Goal: Navigation & Orientation: Understand site structure

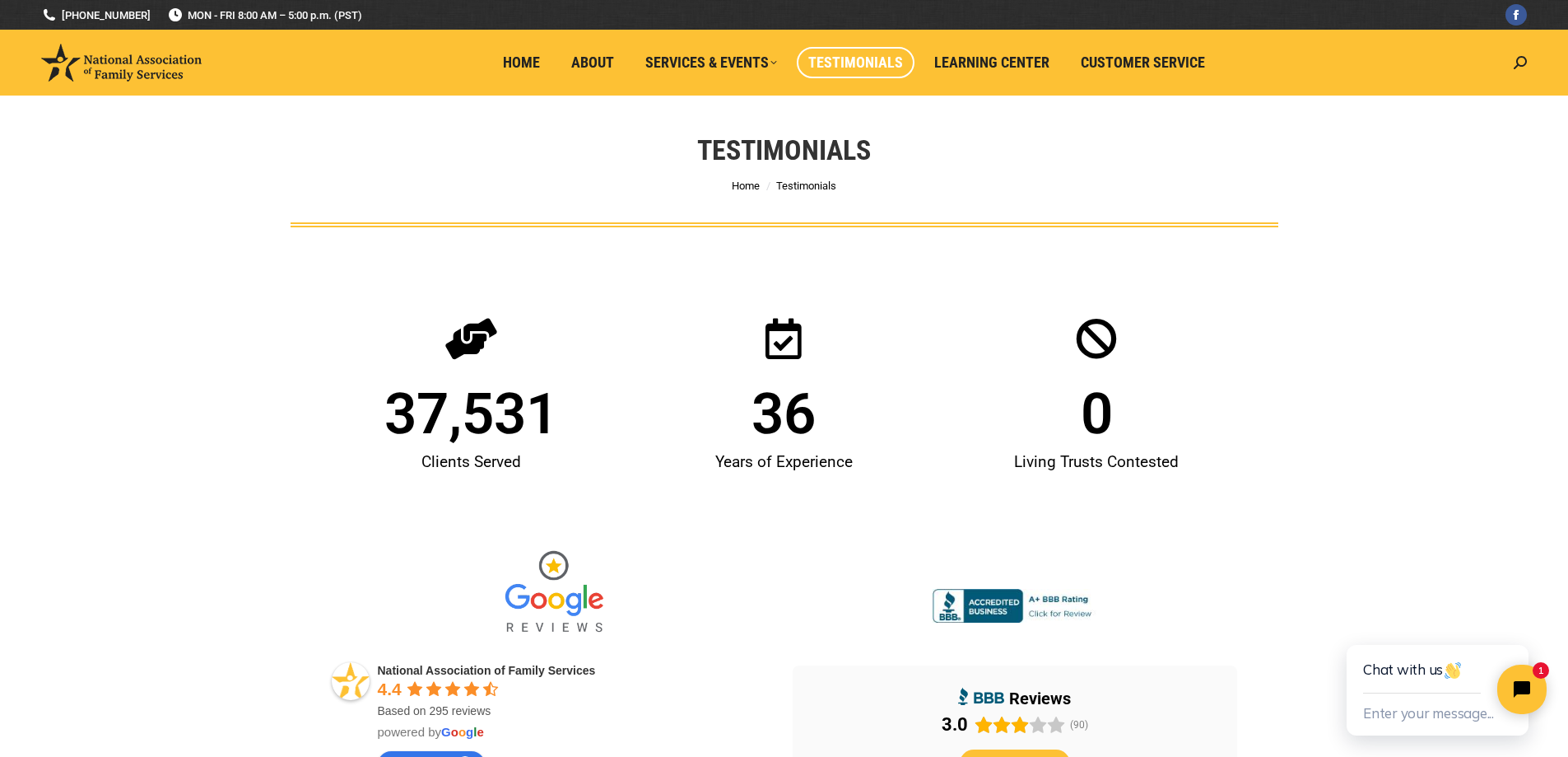
click at [155, 77] on img at bounding box center [121, 62] width 160 height 38
click at [526, 61] on span "Home" at bounding box center [521, 62] width 37 height 18
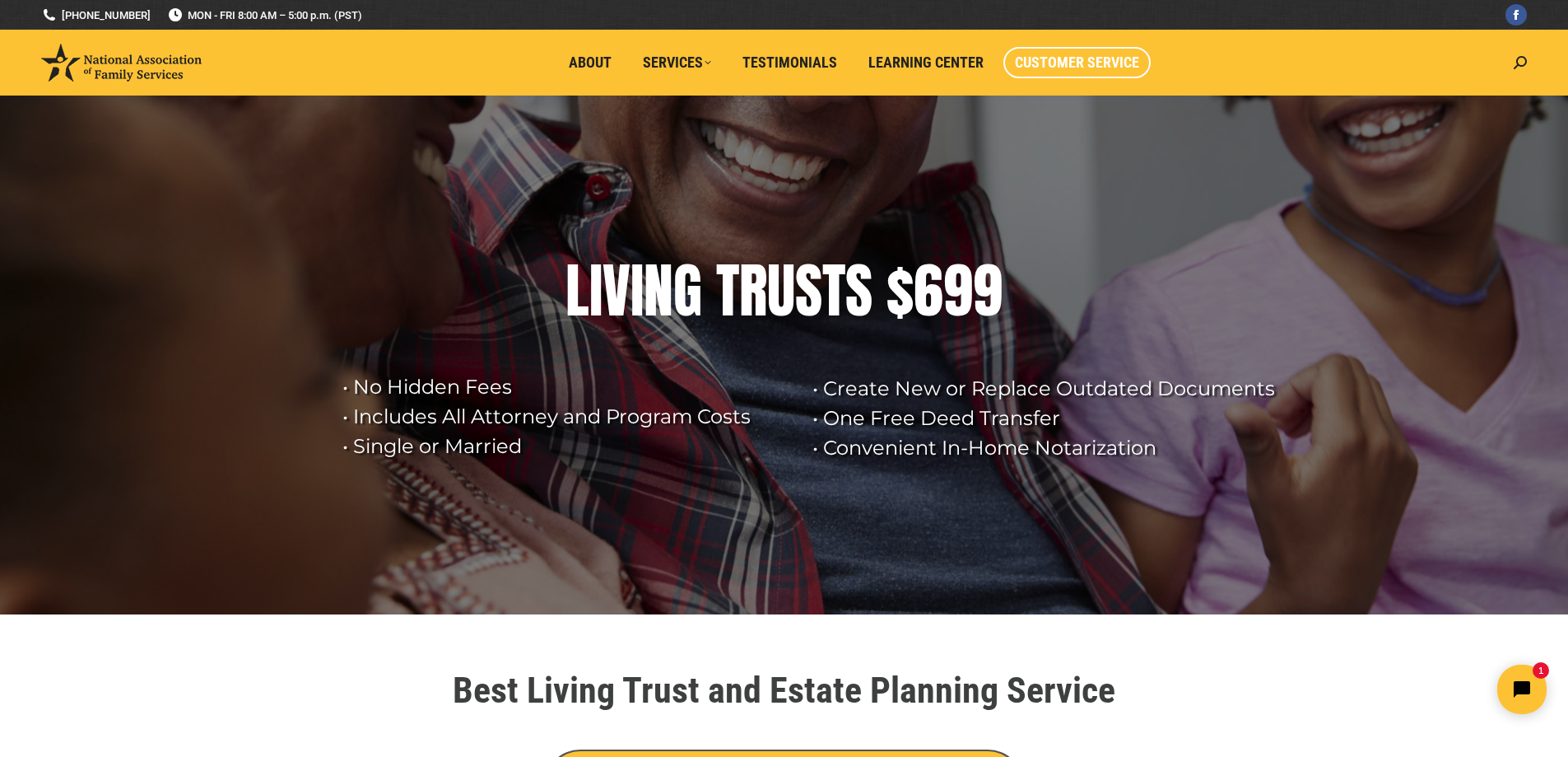
click at [1075, 67] on span "Customer Service" at bounding box center [1077, 62] width 124 height 18
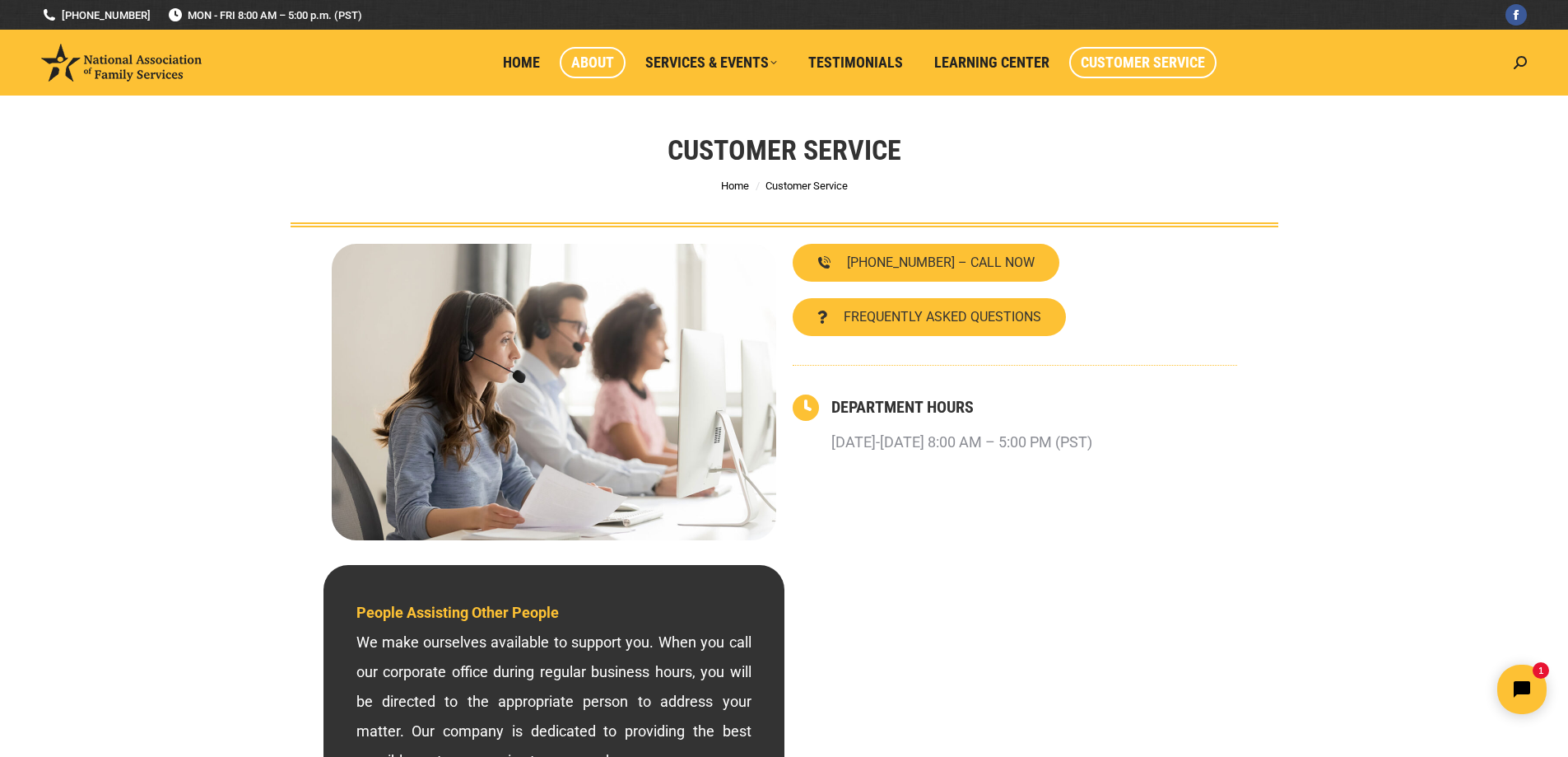
click at [591, 60] on span "About" at bounding box center [592, 62] width 43 height 18
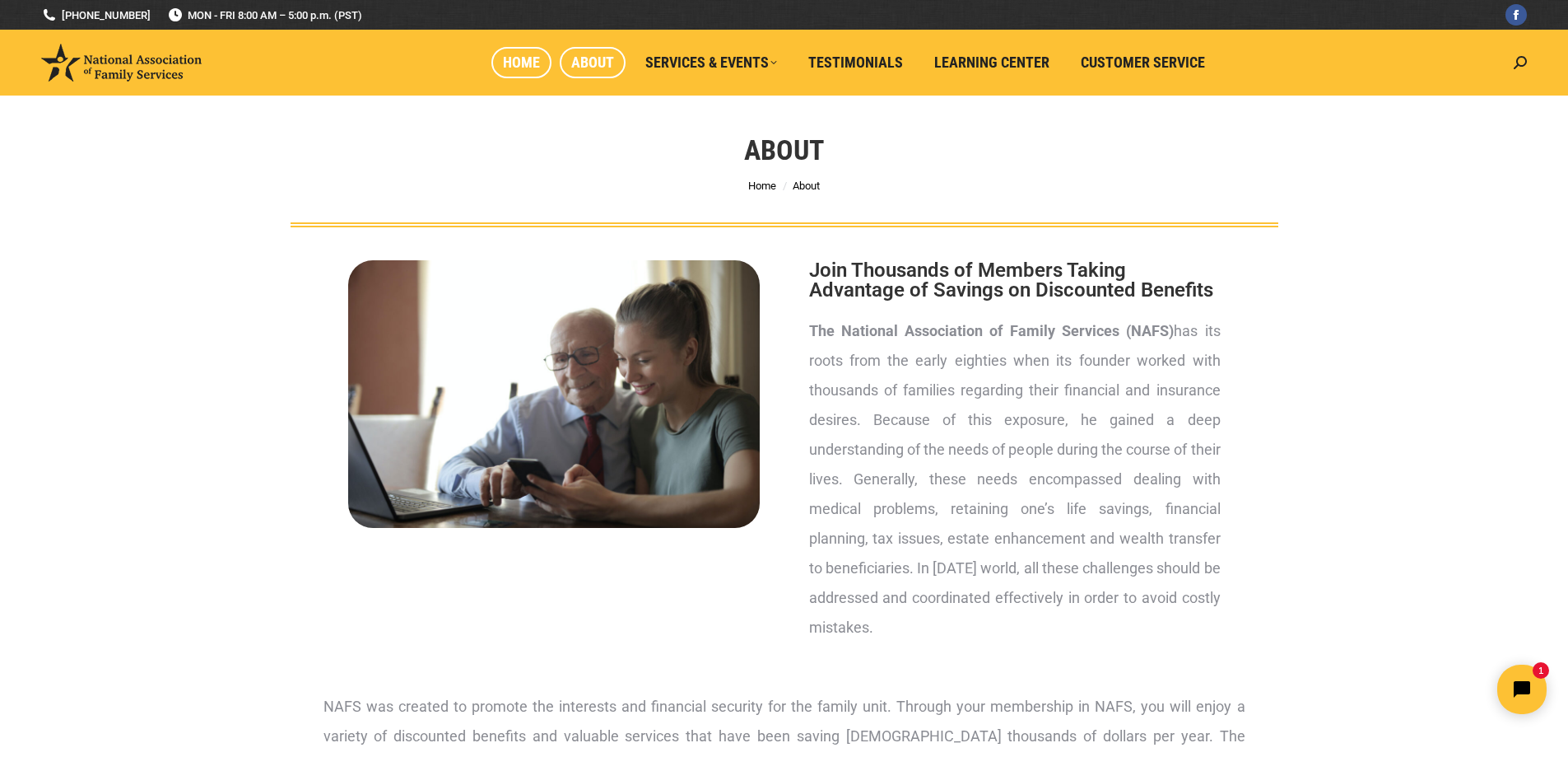
click at [519, 60] on span "Home" at bounding box center [521, 62] width 37 height 18
